Goal: Information Seeking & Learning: Find specific fact

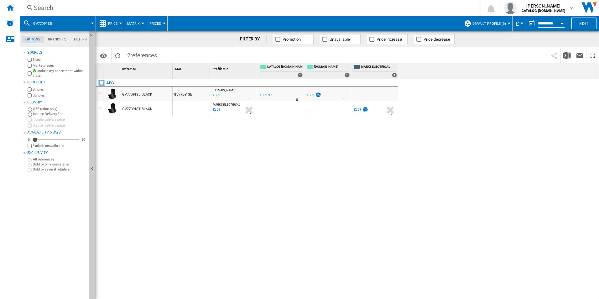
click at [222, 7] on div "Search" at bounding box center [249, 7] width 431 height 9
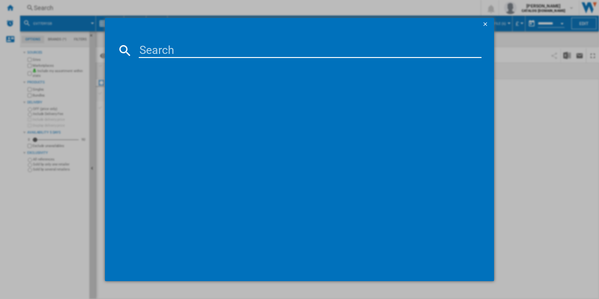
type input "2111851313"
drag, startPoint x: 211, startPoint y: 50, endPoint x: 130, endPoint y: 47, distance: 80.6
click at [130, 47] on div "2111851313" at bounding box center [300, 50] width 364 height 15
click at [548, 136] on div at bounding box center [299, 149] width 599 height 299
click at [508, 208] on div at bounding box center [299, 149] width 599 height 299
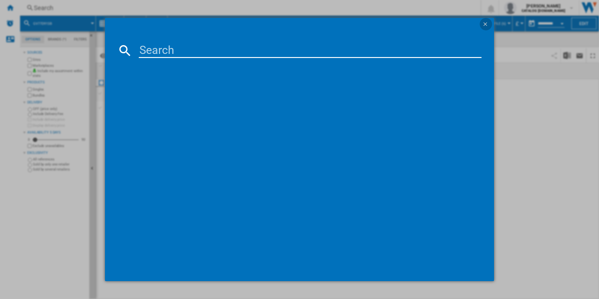
click at [485, 21] on ng-md-icon "getI18NText('BUTTONS.CLOSE_DIALOG')" at bounding box center [486, 25] width 8 height 8
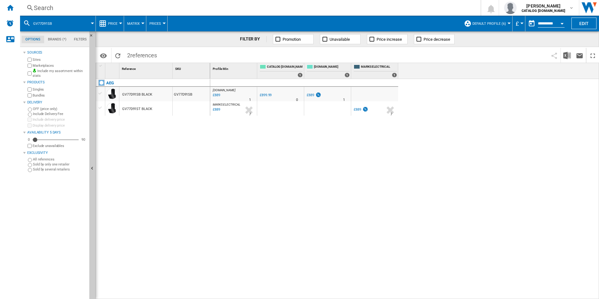
click at [359, 166] on div "[DOMAIN_NAME] : AO -1.2 % £889 % N/A 1 [DOMAIN_NAME] : AO 0.0 % £899.99 % N/A 0" at bounding box center [404, 189] width 389 height 220
click at [277, 286] on div "[DOMAIN_NAME] : AO -1.2 % £889 % N/A 1 [DOMAIN_NAME] : AO 0.0 % £899.99 % N/A 0" at bounding box center [404, 189] width 389 height 220
click at [294, 234] on div "[DOMAIN_NAME] : AO -1.2 % £889 % N/A 1 [DOMAIN_NAME] : AO 0.0 % £899.99 % N/A 0" at bounding box center [404, 189] width 389 height 220
click at [376, 221] on div "[DOMAIN_NAME] : AO -1.2 % £889 % N/A 1 [DOMAIN_NAME] : AO 0.0 % £899.99 % N/A 0" at bounding box center [404, 189] width 389 height 220
click at [361, 185] on div "[DOMAIN_NAME] : AO -1.2 % £889 % N/A 1 [DOMAIN_NAME] : AO 0.0 % £899.99 % N/A 0" at bounding box center [404, 189] width 389 height 220
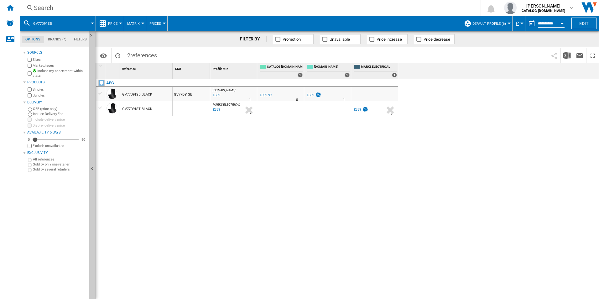
click at [474, 221] on div "[DOMAIN_NAME] : AO -1.2 % £889 % N/A 1 [DOMAIN_NAME] : AO 0.0 % £899.99 % N/A 0" at bounding box center [404, 189] width 389 height 220
